Goal: Information Seeking & Learning: Find specific page/section

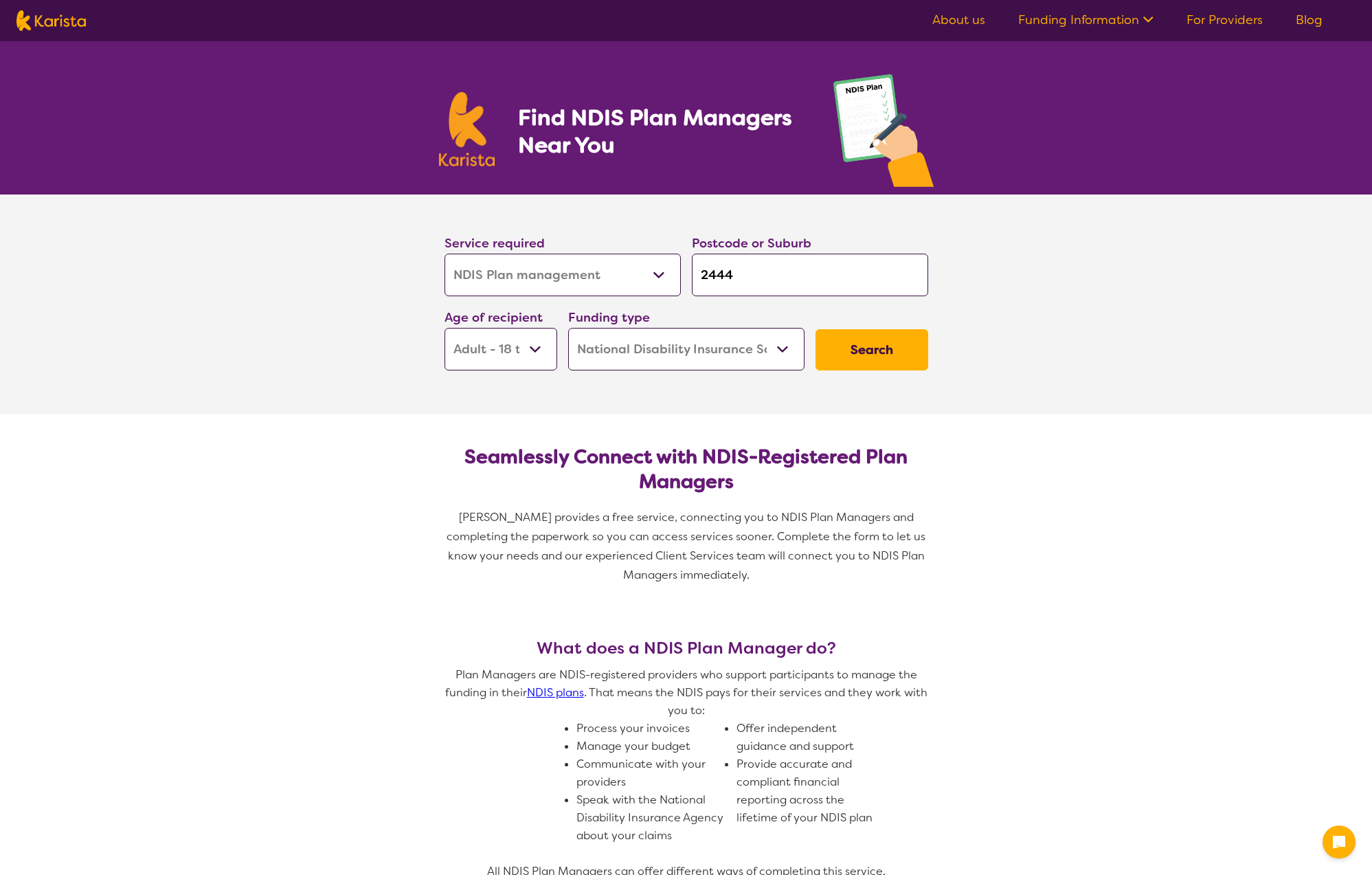
select select "NDIS Plan management"
select select "AD"
select select "NDIS"
select select "NDIS Plan management"
select select "AD"
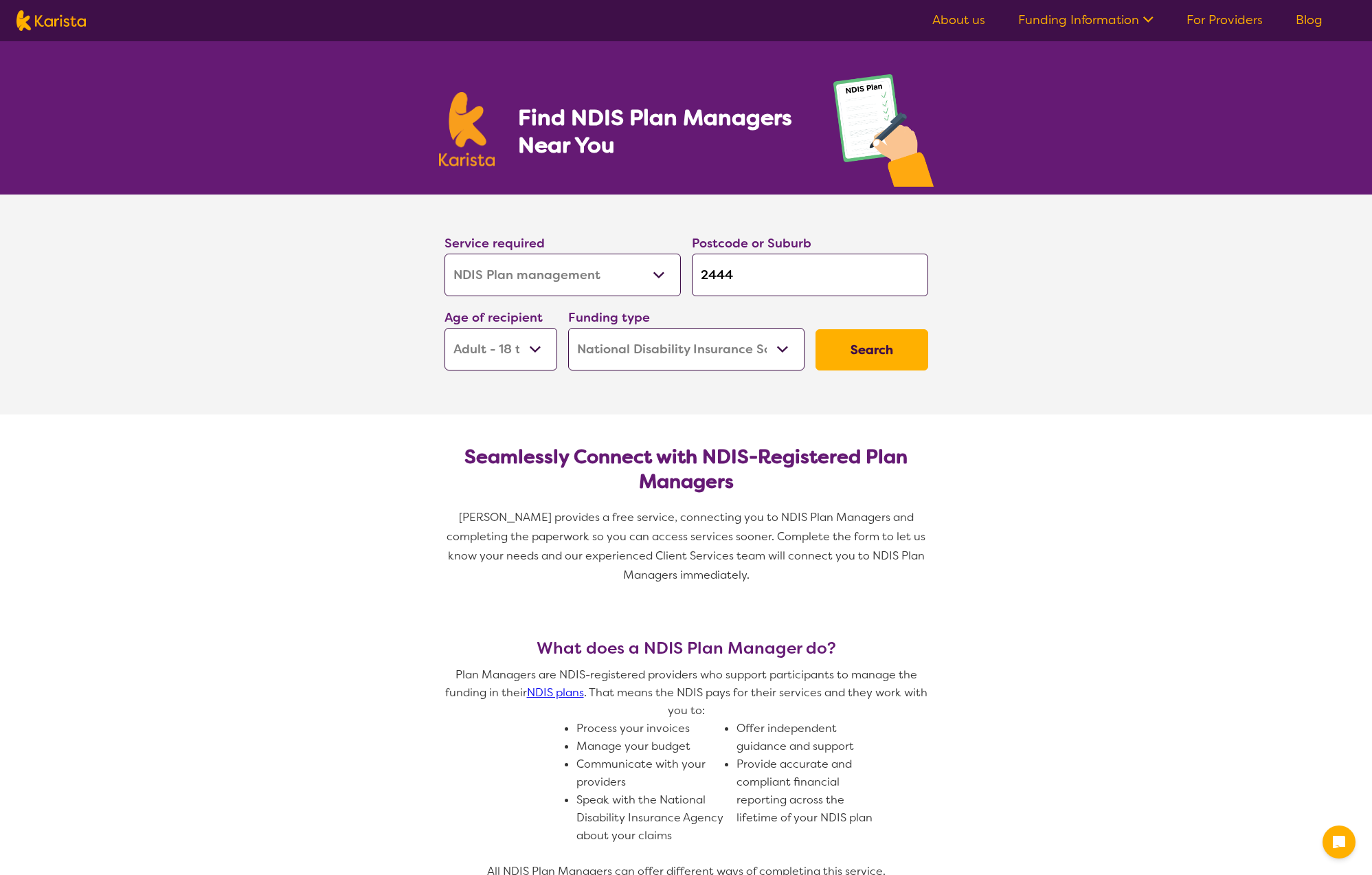
select select "NDIS"
drag, startPoint x: 0, startPoint y: 0, endPoint x: 846, endPoint y: 333, distance: 909.2
click at [846, 333] on button "Search" at bounding box center [872, 350] width 113 height 42
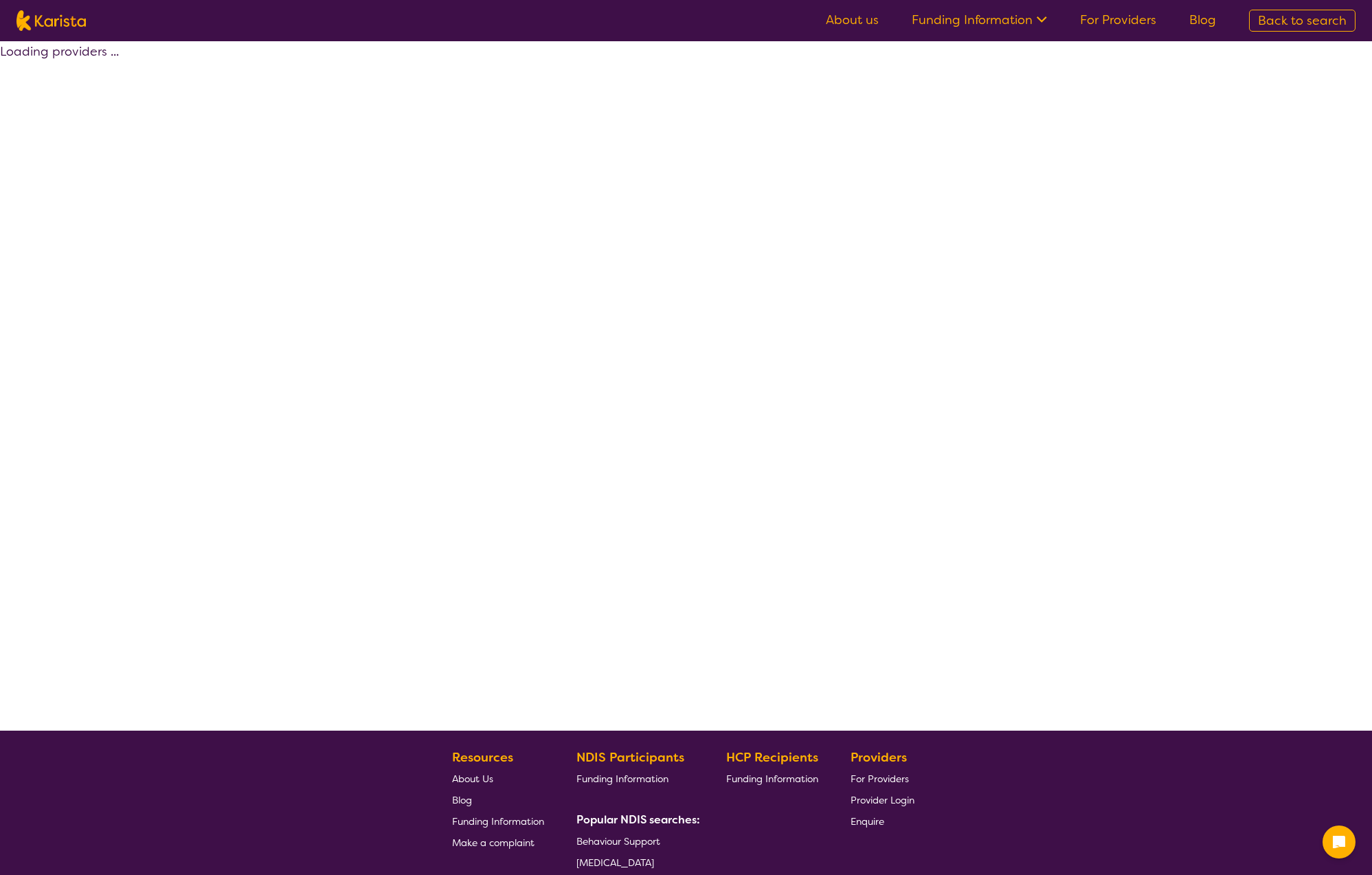
select select "by_score"
